Goal: Answer question/provide support: Answer question/provide support

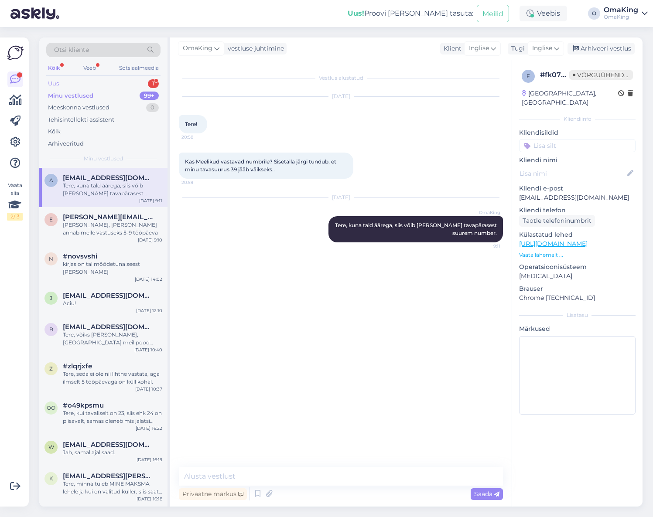
click at [58, 84] on font "Uus" at bounding box center [53, 83] width 11 height 7
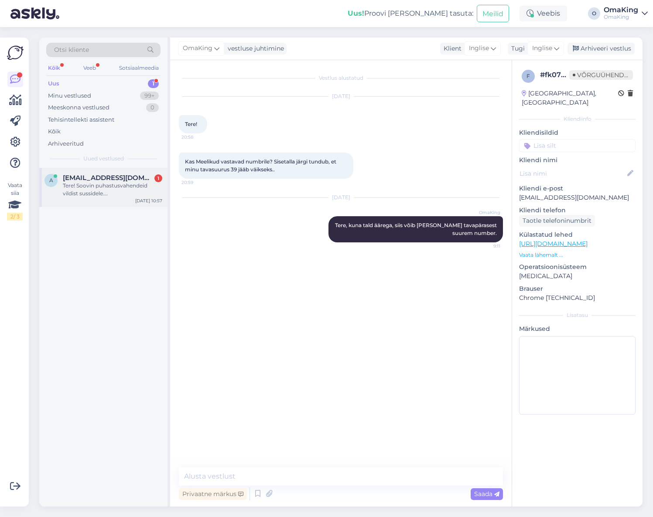
click at [84, 187] on font "Tere! Soovin puhastusvahendeid vildist sussidele. [DEMOGRAPHIC_DATA] erinevad i…" at bounding box center [109, 205] width 93 height 46
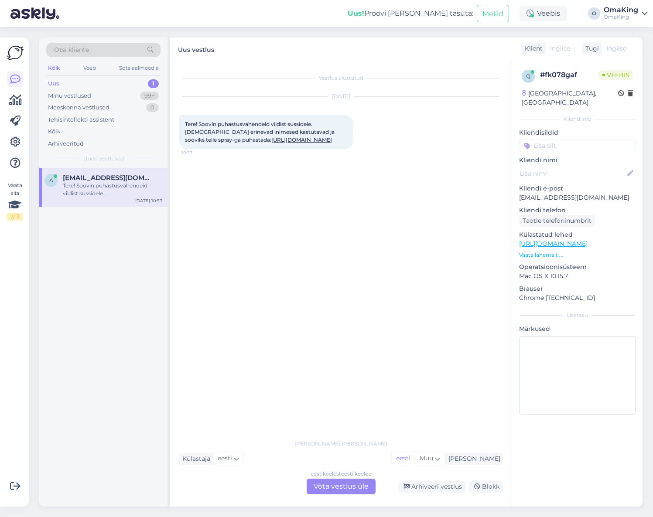
click at [346, 485] on font "Võta vestlus üle" at bounding box center [341, 486] width 55 height 8
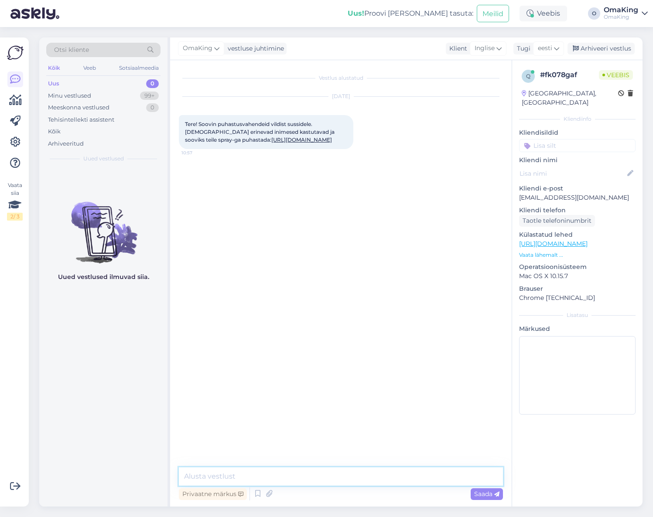
click at [211, 478] on textarea at bounding box center [341, 477] width 324 height 18
type textarea "t"
click at [273, 478] on textarea "Tere, vildist materjali sprayga" at bounding box center [341, 477] width 324 height 18
click at [272, 474] on textarea "Tere, vildist materjali spryga" at bounding box center [341, 477] width 324 height 18
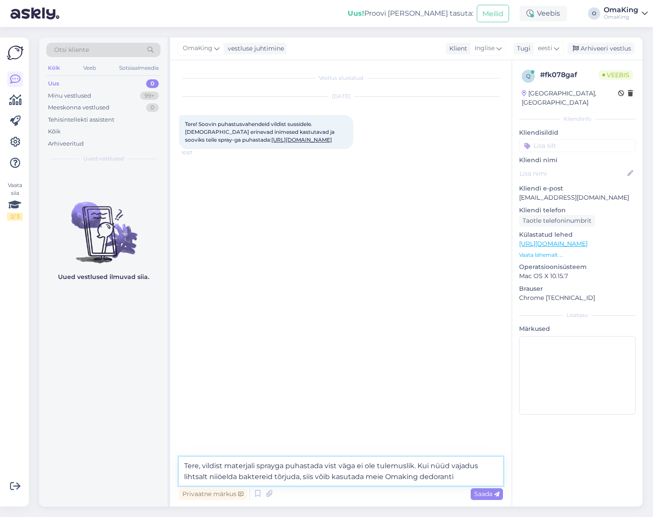
paste textarea "[URL][DOMAIN_NAME]"
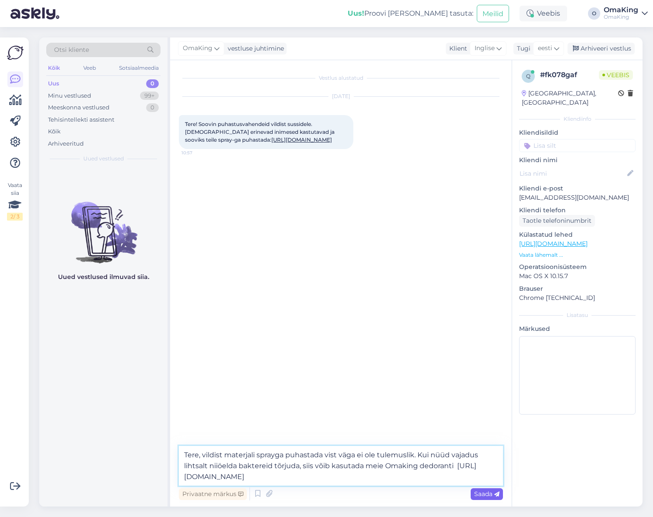
type textarea "Tere, vildist materjali sprayga puhastada vist väga ei ole tulemuslik. Kui nüüd…"
click at [492, 496] on font "Saada" at bounding box center [483, 494] width 18 height 8
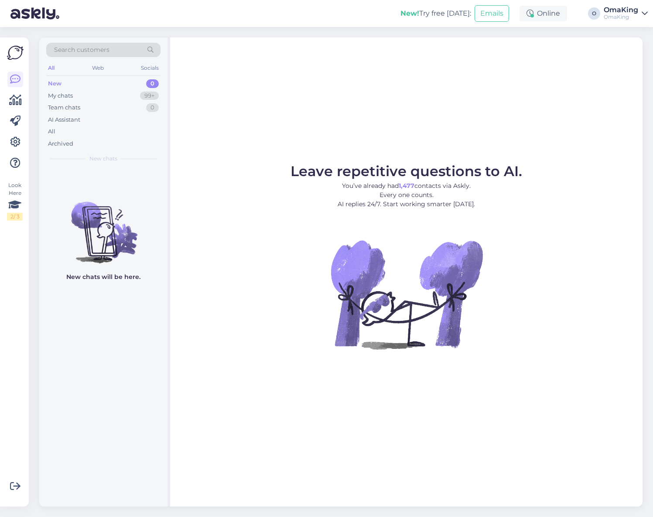
click at [58, 83] on div "New" at bounding box center [55, 83] width 14 height 9
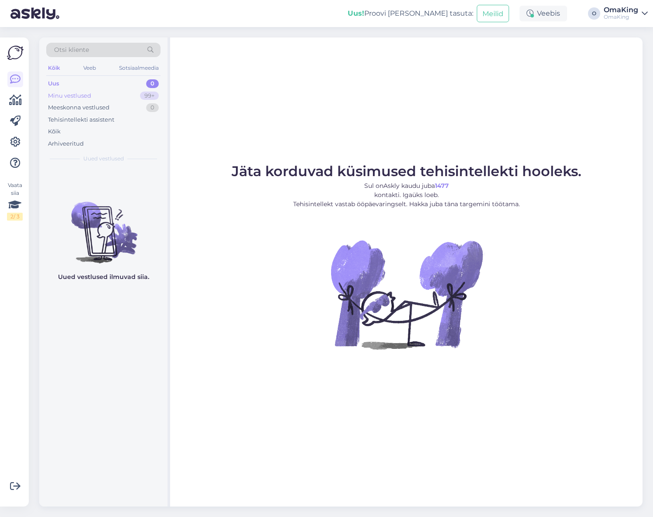
click at [67, 99] on font "Minu vestlused" at bounding box center [69, 95] width 43 height 7
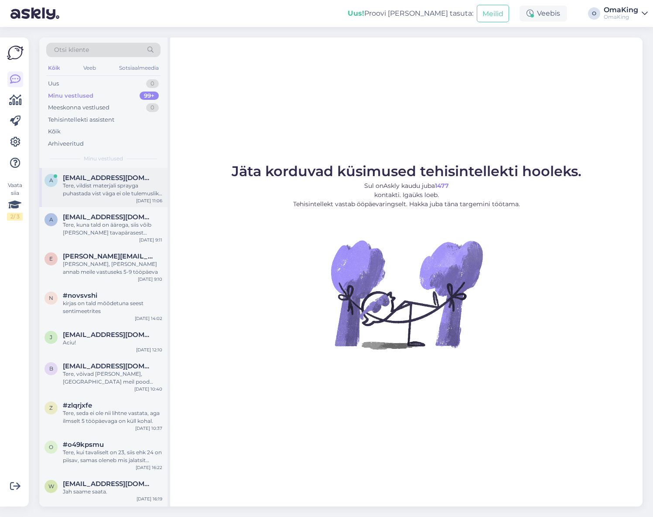
click at [77, 187] on div "Tere, vildist materjali sprayga puhastada vist väga ei ole tulemuslik. Kui nüüd…" at bounding box center [112, 190] width 99 height 16
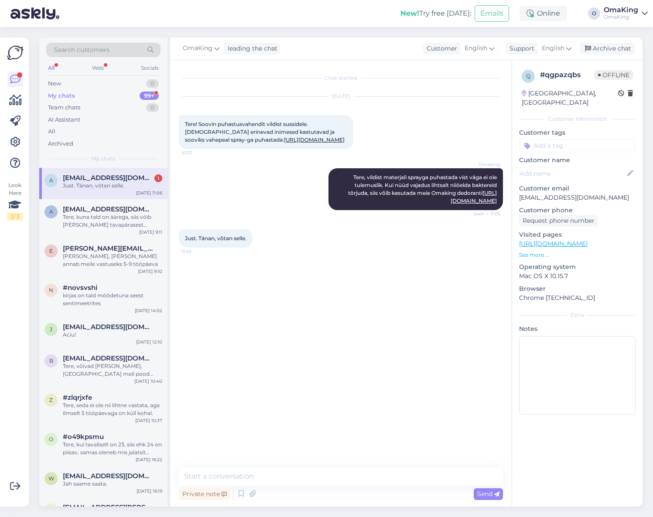
click at [111, 190] on div "a armin@sevensundays.ee 1 Just. Tänan, võtan selle. Aug 29 11:06" at bounding box center [103, 183] width 128 height 31
click at [83, 223] on div "Tere, kuna tald on äärega, siis võib küll minna tavapärasest suurem number." at bounding box center [112, 221] width 99 height 16
